Goal: Task Accomplishment & Management: Use online tool/utility

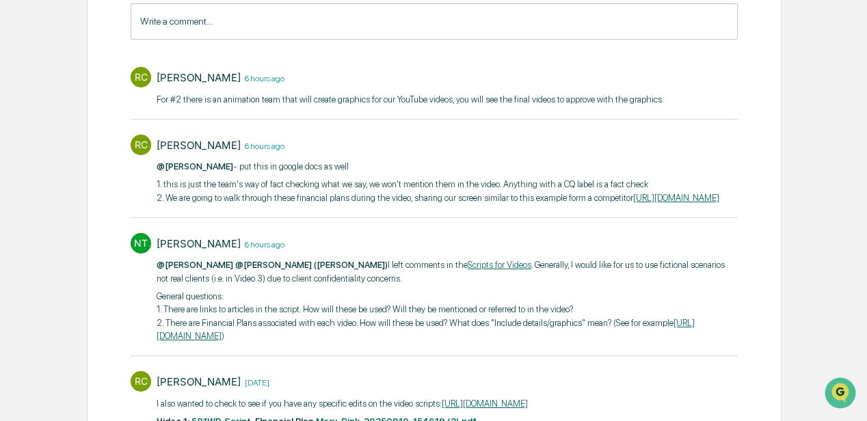
scroll to position [182, 0]
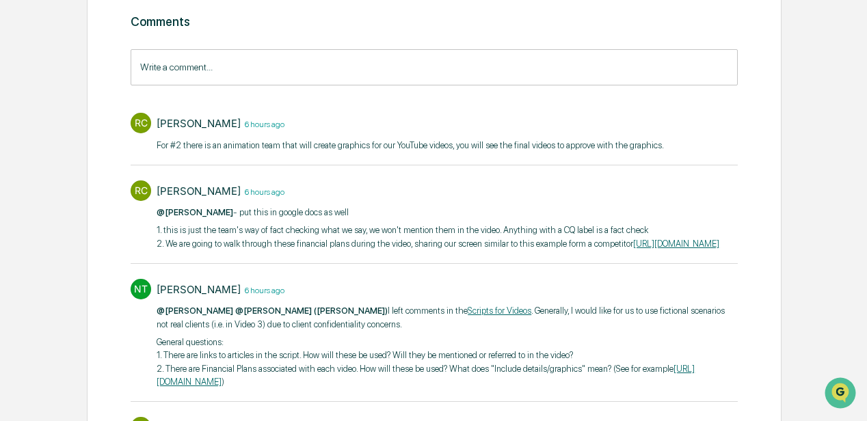
click at [235, 71] on input "Write a comment..." at bounding box center [434, 67] width 607 height 36
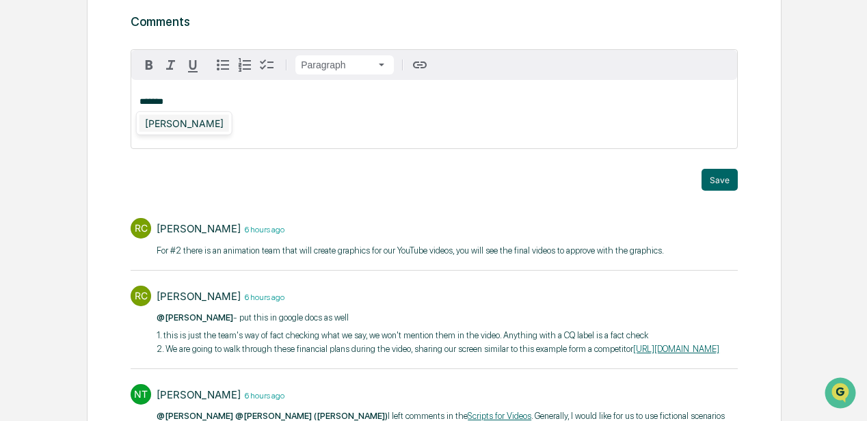
click at [179, 128] on div "[PERSON_NAME]" at bounding box center [184, 123] width 90 height 17
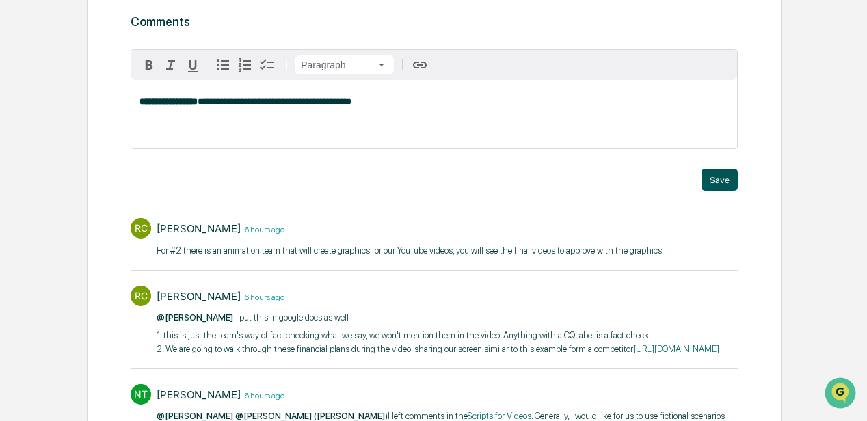
click at [713, 178] on button "Save" at bounding box center [719, 180] width 36 height 22
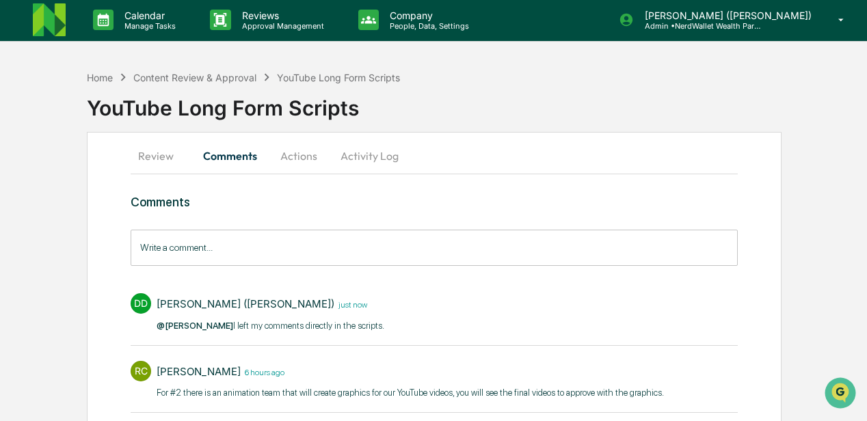
scroll to position [0, 0]
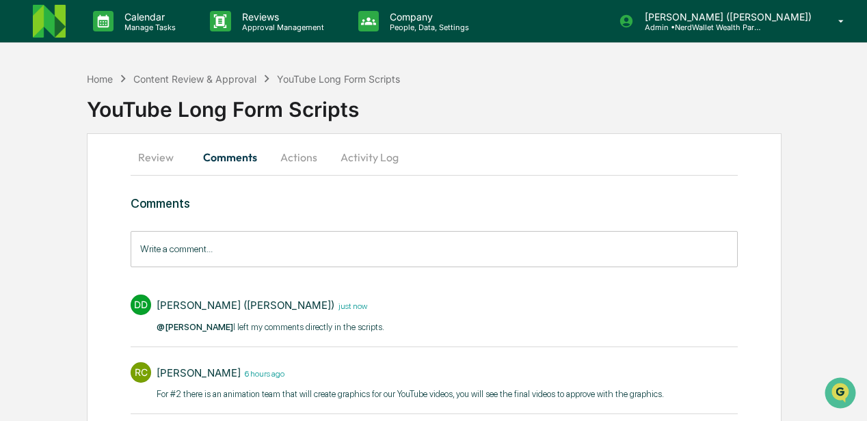
click at [292, 159] on button "Actions" at bounding box center [299, 157] width 62 height 33
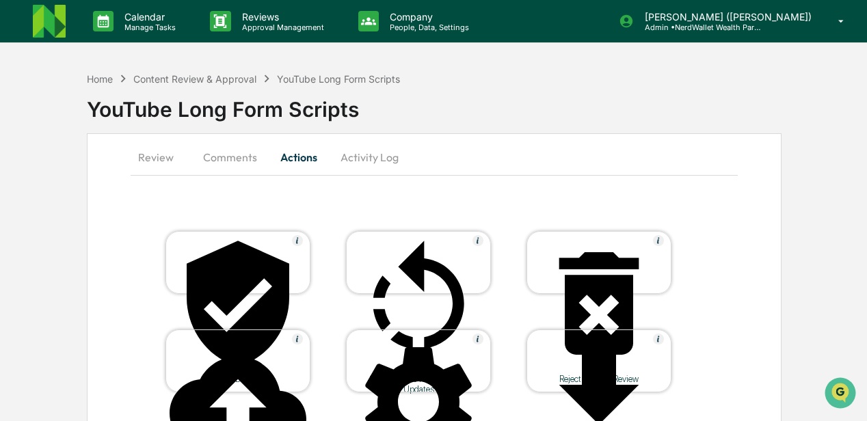
click at [377, 374] on div "Send Back to Requestor for Updates" at bounding box center [418, 384] width 123 height 21
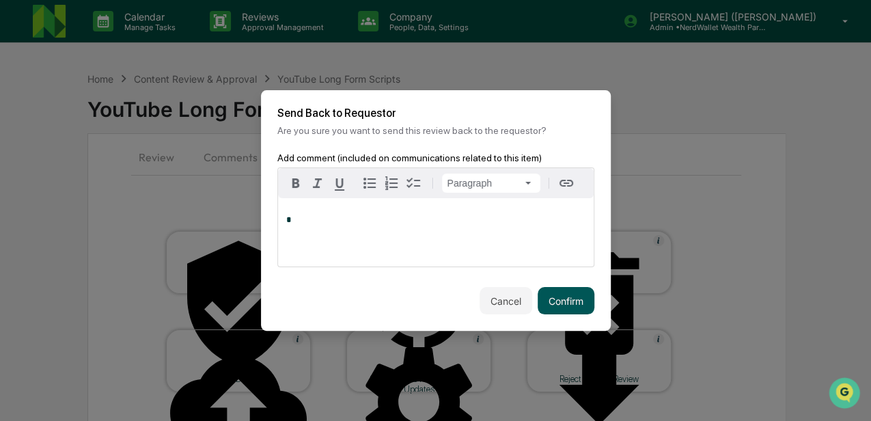
click at [554, 303] on button "Confirm" at bounding box center [566, 300] width 57 height 27
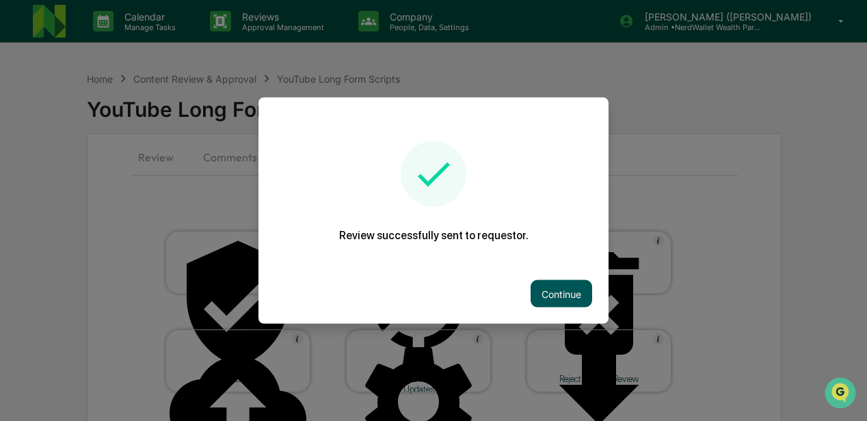
click at [552, 293] on button "Continue" at bounding box center [561, 293] width 62 height 27
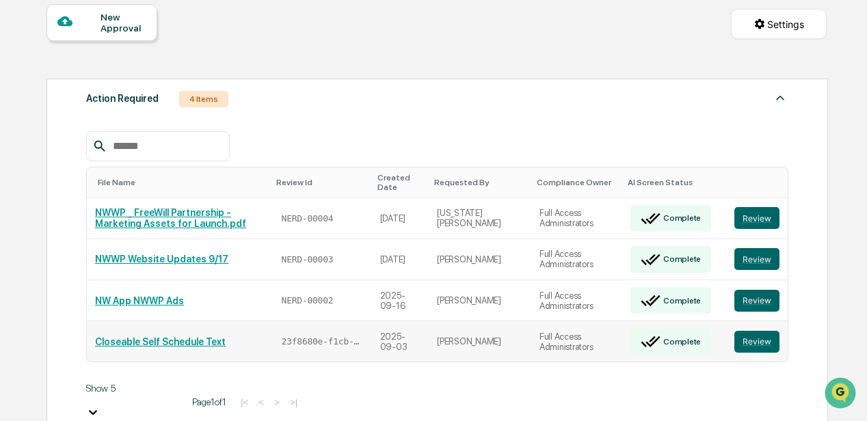
scroll to position [182, 0]
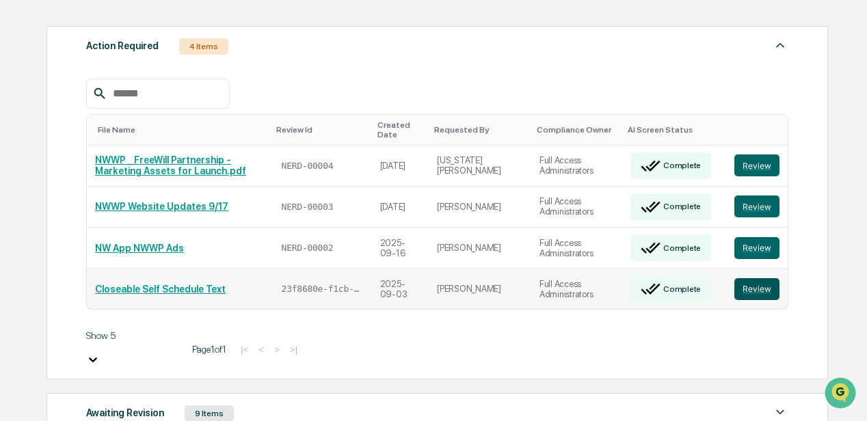
click at [748, 278] on button "Review" at bounding box center [756, 289] width 45 height 22
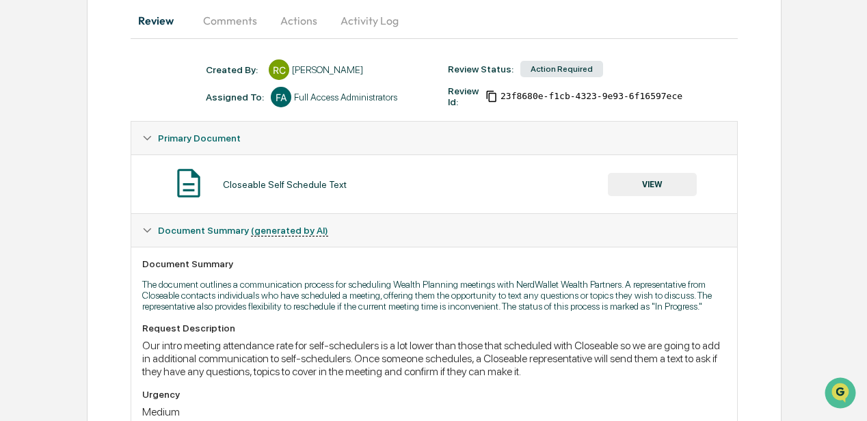
click at [234, 23] on button "Comments" at bounding box center [230, 20] width 76 height 33
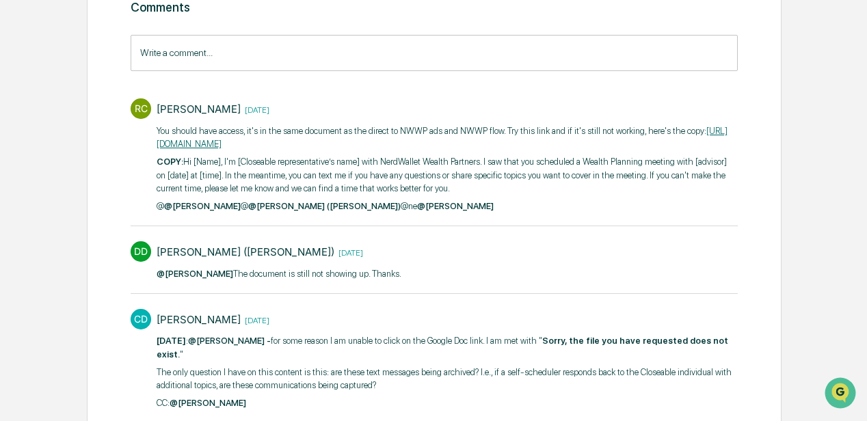
scroll to position [182, 0]
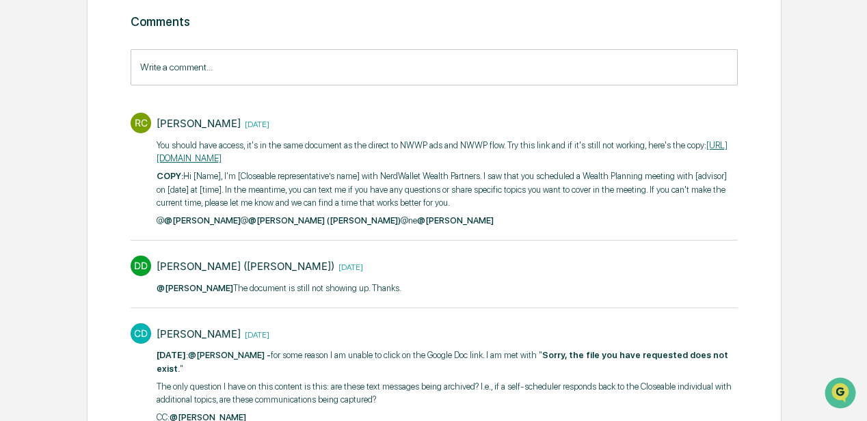
click at [247, 157] on link "[URL][DOMAIN_NAME]" at bounding box center [441, 152] width 571 height 24
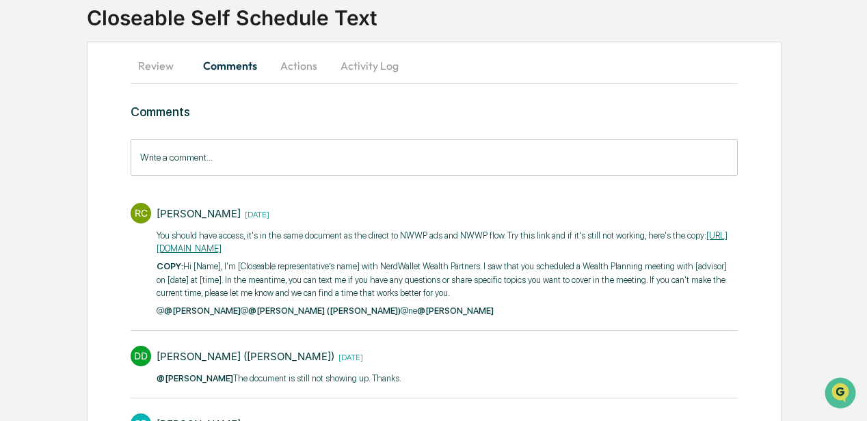
scroll to position [45, 0]
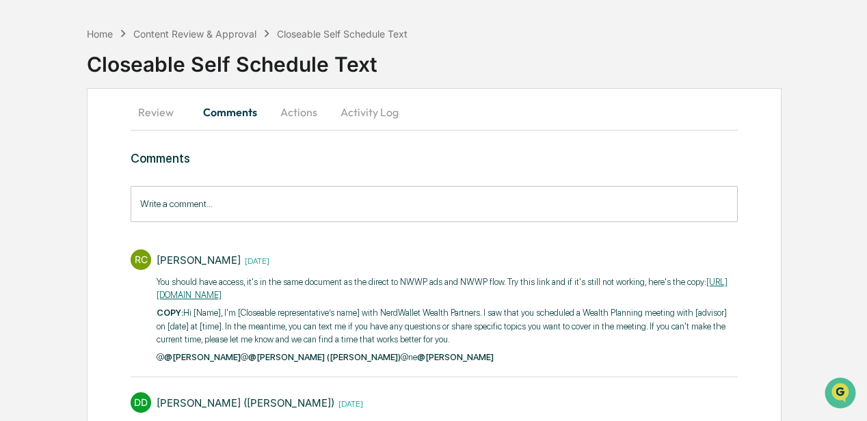
click at [293, 113] on button "Actions" at bounding box center [299, 112] width 62 height 33
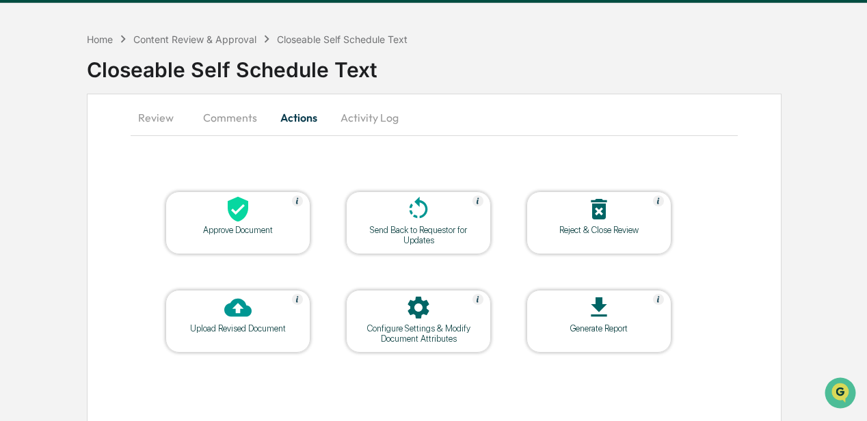
click at [272, 219] on div at bounding box center [237, 209] width 137 height 29
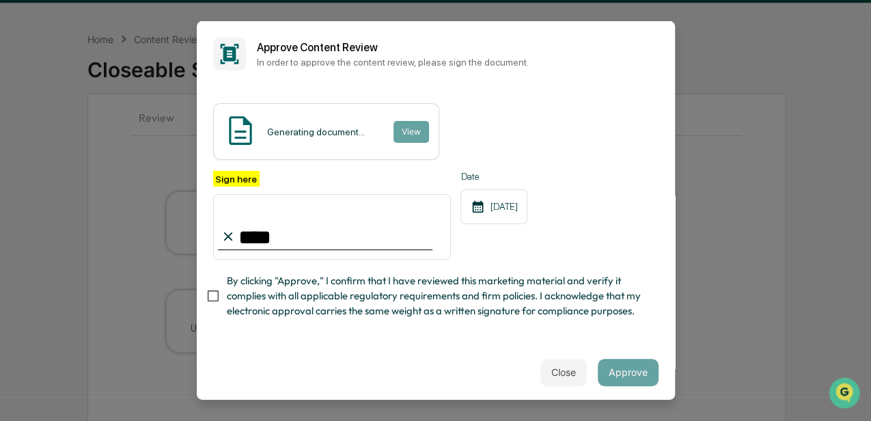
type input "**********"
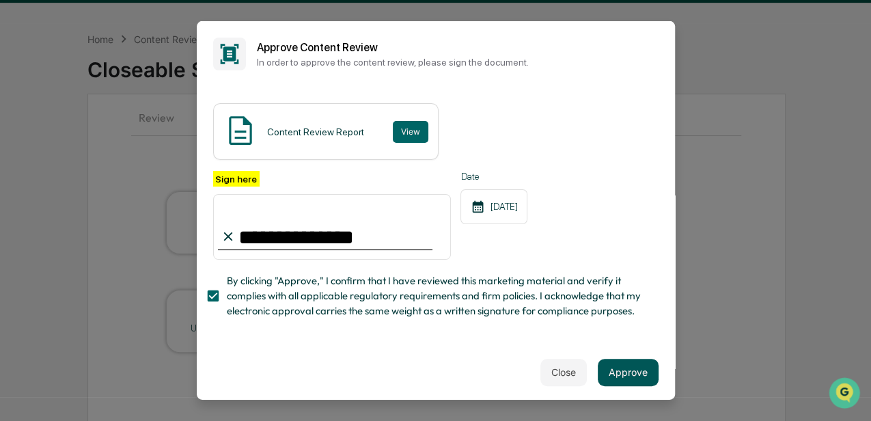
click at [611, 370] on button "Approve" at bounding box center [628, 371] width 61 height 27
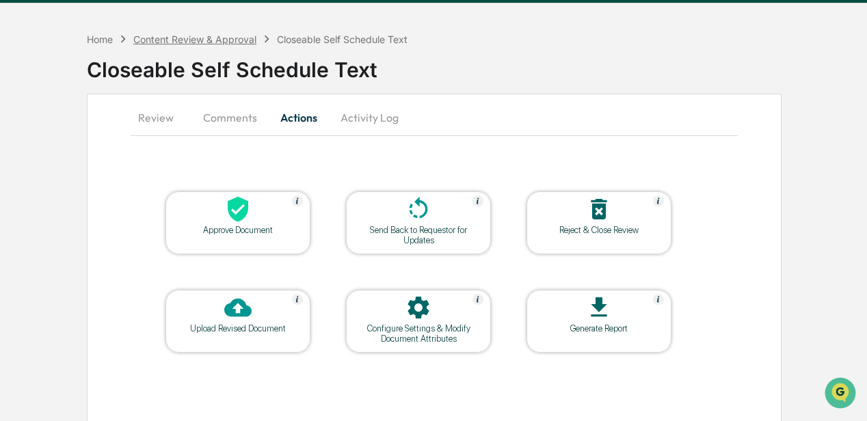
click at [161, 38] on div "Content Review & Approval" at bounding box center [194, 39] width 123 height 12
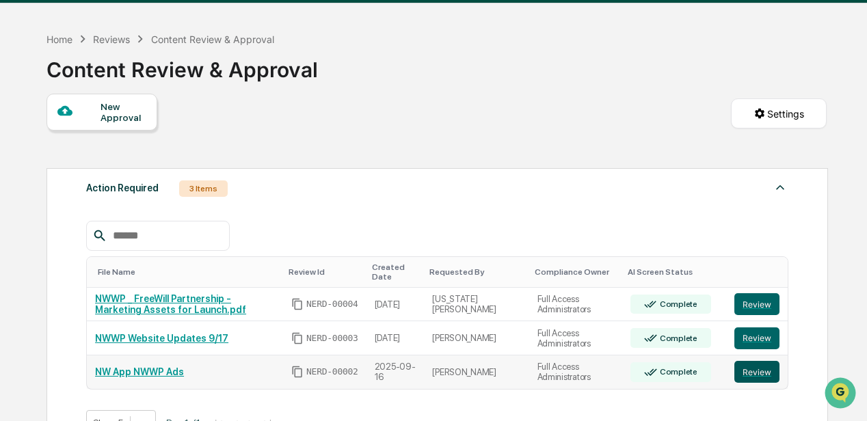
click at [752, 367] on button "Review" at bounding box center [756, 372] width 45 height 22
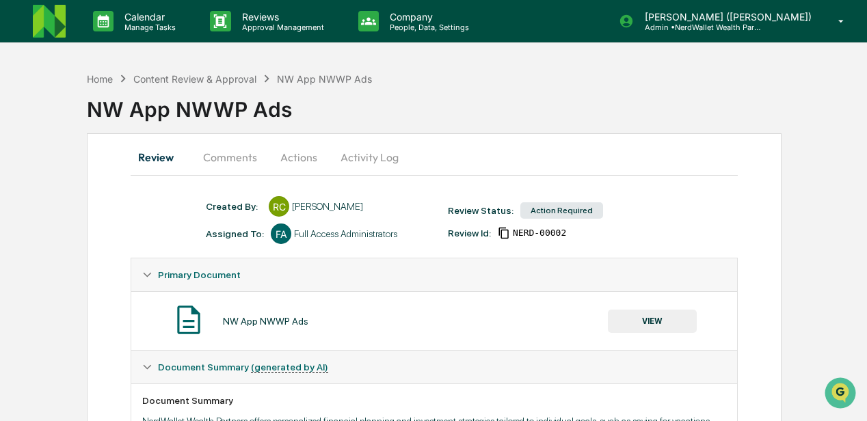
click at [239, 159] on button "Comments" at bounding box center [230, 157] width 76 height 33
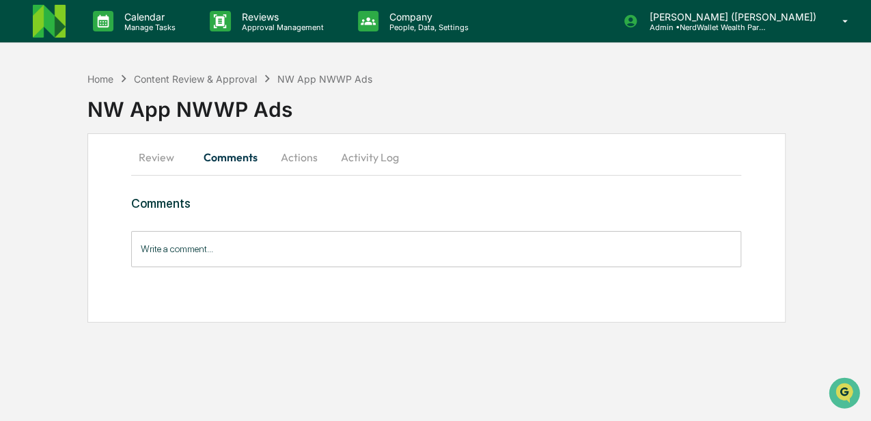
click at [148, 156] on button "Review" at bounding box center [162, 157] width 62 height 33
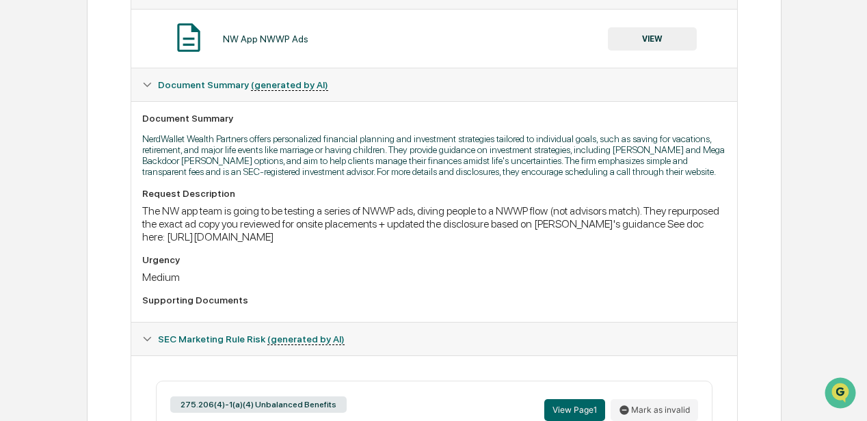
scroll to position [175, 0]
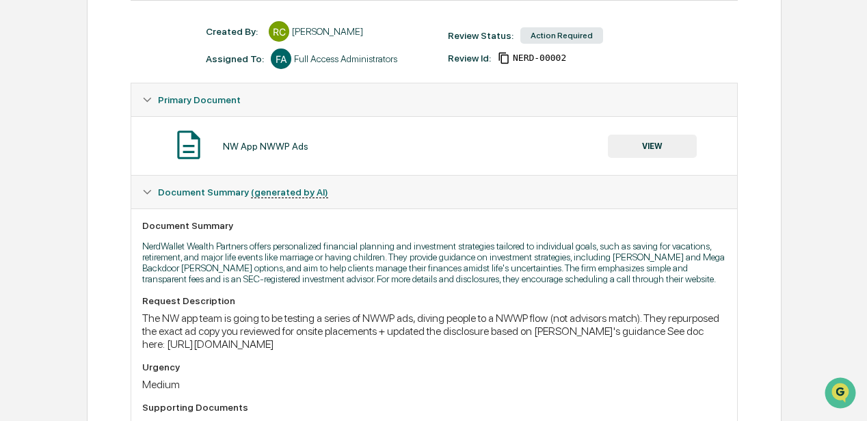
click at [640, 146] on button "VIEW" at bounding box center [652, 146] width 89 height 23
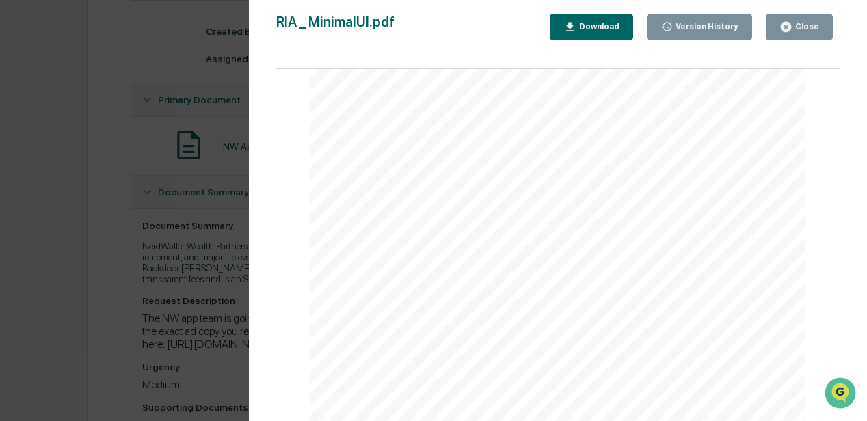
scroll to position [1917, 0]
click at [159, 56] on div "Version History [DATE] 05:44 PM [PERSON_NAME] RIA _ MinimalUI.pdf Close Version…" at bounding box center [433, 210] width 867 height 421
